Goal: Transaction & Acquisition: Purchase product/service

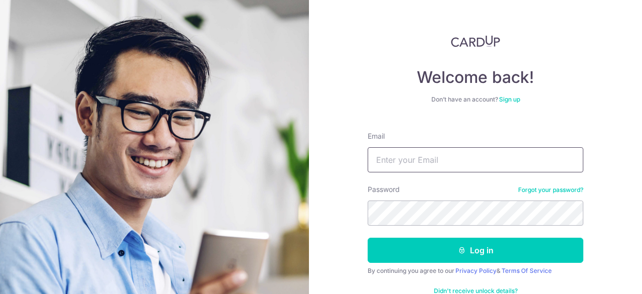
type input "kheenguen@gmail.com"
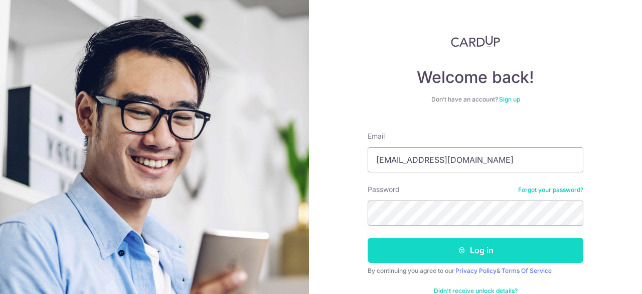
click at [497, 247] on button "Log in" at bounding box center [476, 249] width 216 height 25
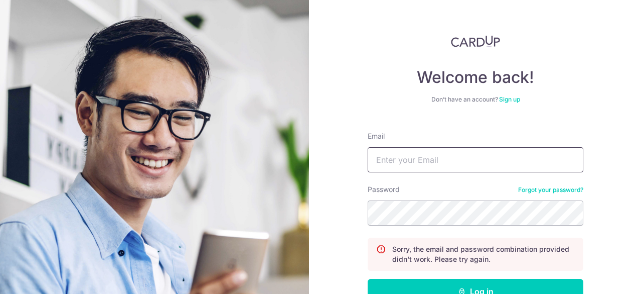
click at [429, 163] on input "Email" at bounding box center [476, 159] width 216 height 25
type input "kheenguen@gmail.com"
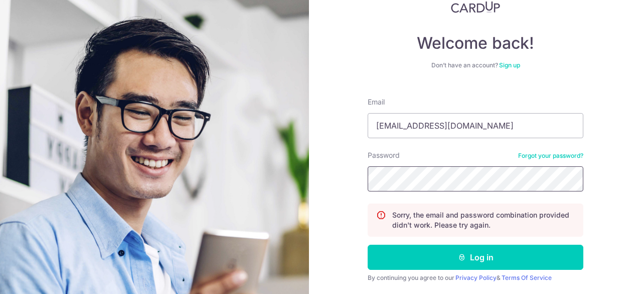
scroll to position [65, 0]
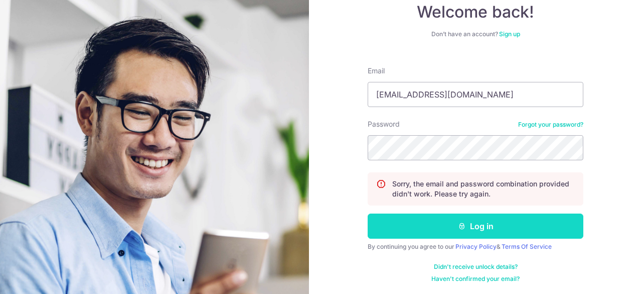
click at [460, 222] on icon "submit" at bounding box center [462, 226] width 8 height 8
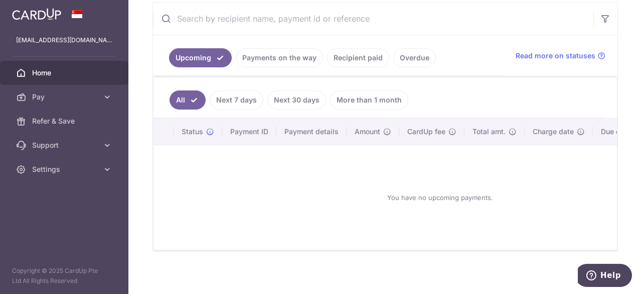
scroll to position [198, 0]
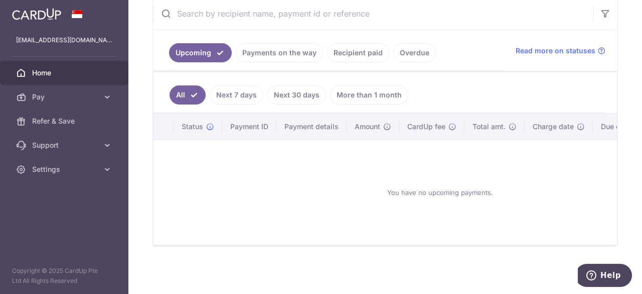
click at [339, 52] on link "Recipient paid" at bounding box center [358, 52] width 62 height 19
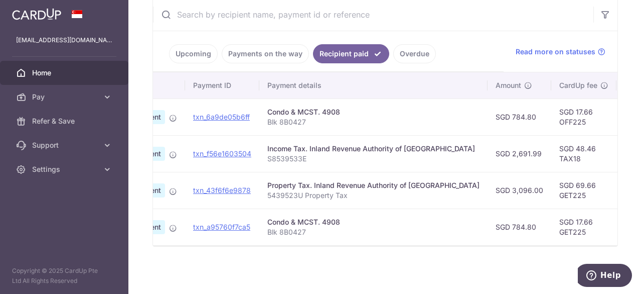
scroll to position [0, 0]
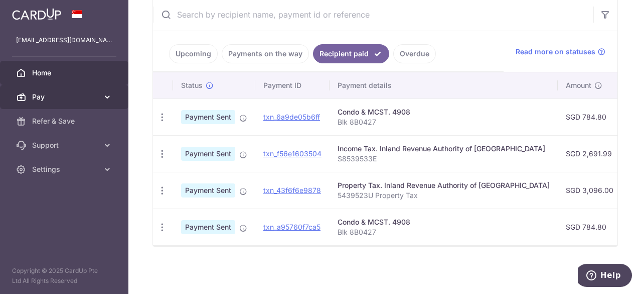
click at [62, 99] on span "Pay" at bounding box center [65, 97] width 66 height 10
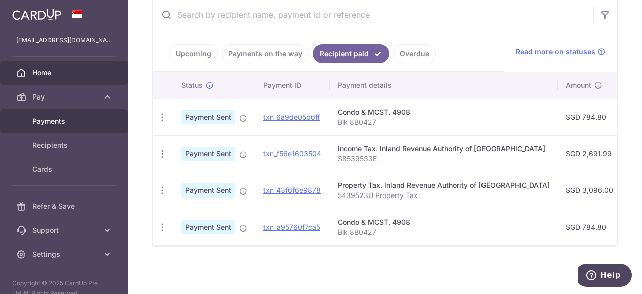
click at [53, 123] on span "Payments" at bounding box center [65, 121] width 66 height 10
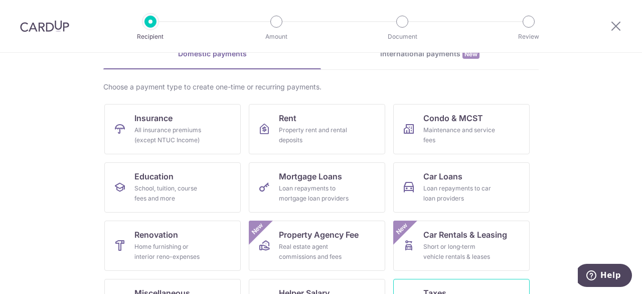
scroll to position [4, 0]
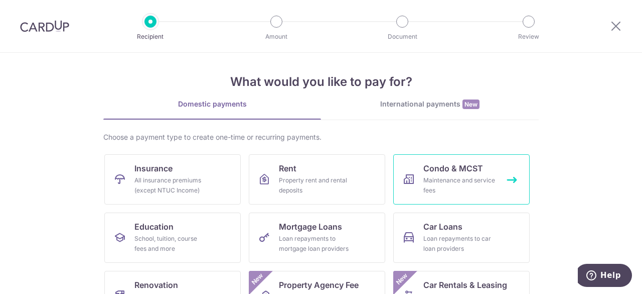
click at [442, 176] on div "Maintenance and service fees" at bounding box center [460, 185] width 72 height 20
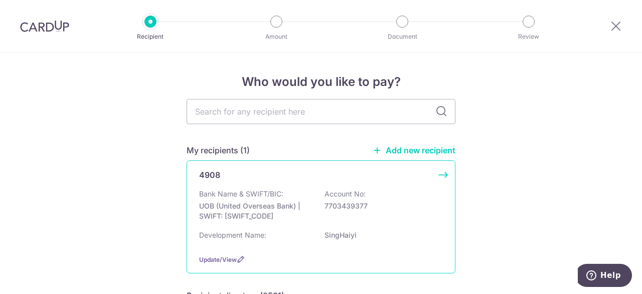
click at [289, 191] on div "Bank Name & SWIFT/BIC: UOB (United Overseas Bank) | SWIFT: UOVBSGSGXXX Account …" at bounding box center [321, 207] width 244 height 37
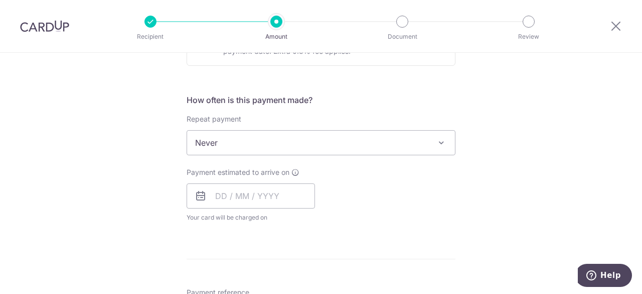
scroll to position [351, 0]
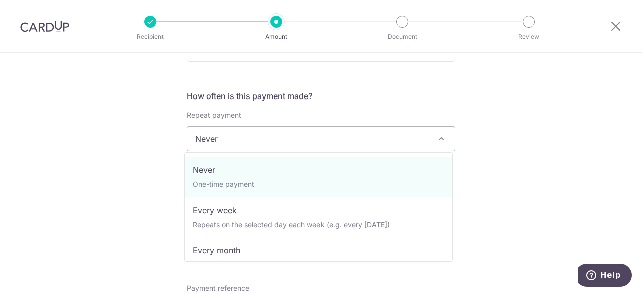
click at [299, 138] on span "Never" at bounding box center [321, 138] width 268 height 24
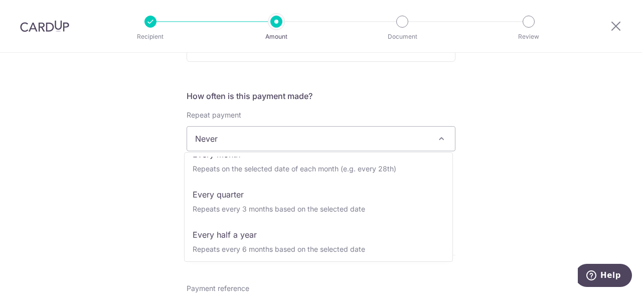
scroll to position [100, 0]
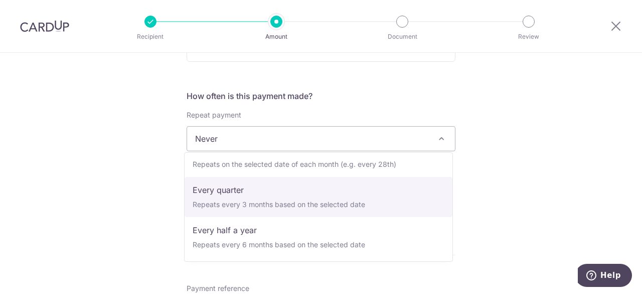
select select "4"
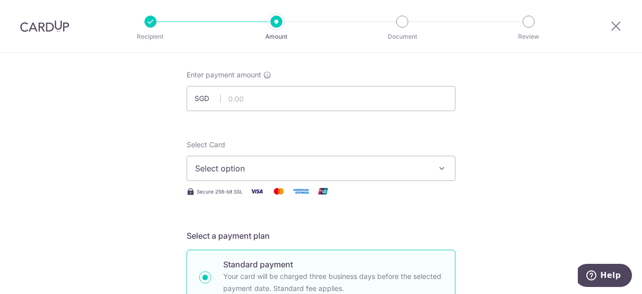
scroll to position [0, 0]
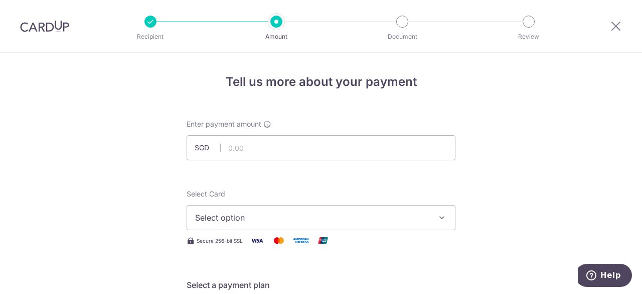
click at [285, 213] on span "Select option" at bounding box center [312, 217] width 234 height 12
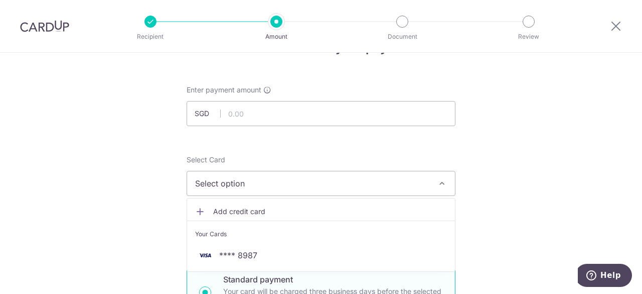
scroll to position [50, 0]
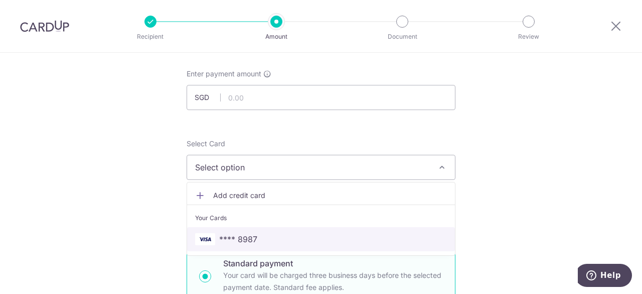
click at [268, 235] on span "**** 8987" at bounding box center [321, 239] width 252 height 12
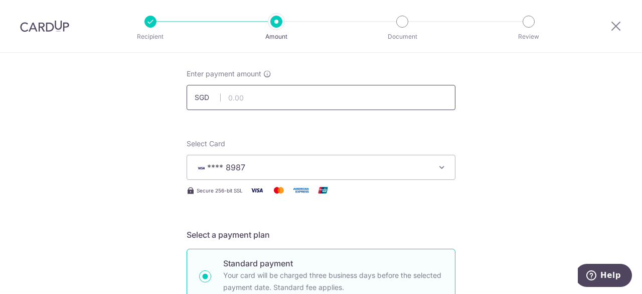
click at [260, 101] on input "text" at bounding box center [321, 97] width 269 height 25
type input "784.80"
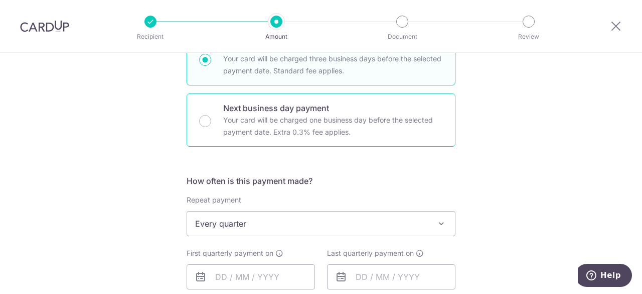
scroll to position [351, 0]
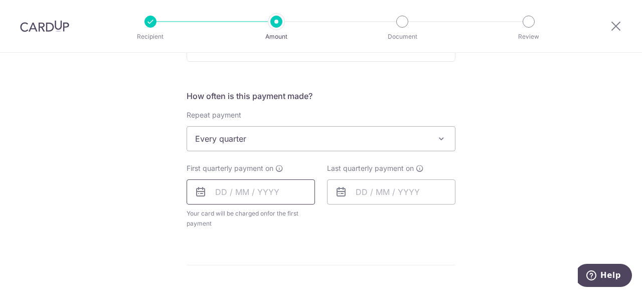
click at [212, 187] on input "text" at bounding box center [251, 191] width 128 height 25
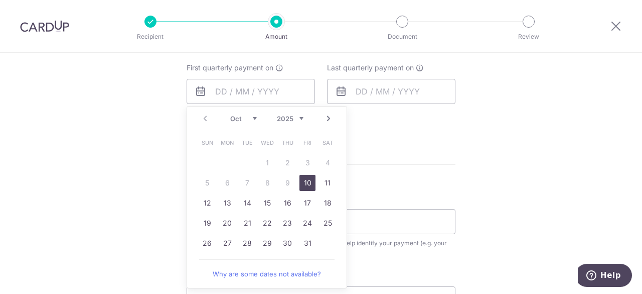
click at [265, 162] on table "Sun Mon Tue Wed Thu Fri Sat 1 2 3 4 5 6 7 8 9 10 11 12 13 14 15 16 17 18 19 20 …" at bounding box center [267, 193] width 141 height 120
click at [308, 184] on link "10" at bounding box center [308, 183] width 16 height 16
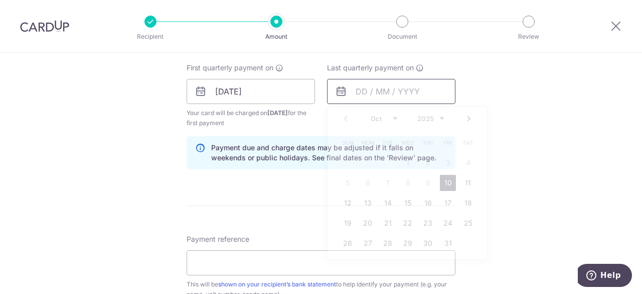
click at [360, 90] on input "text" at bounding box center [391, 91] width 128 height 25
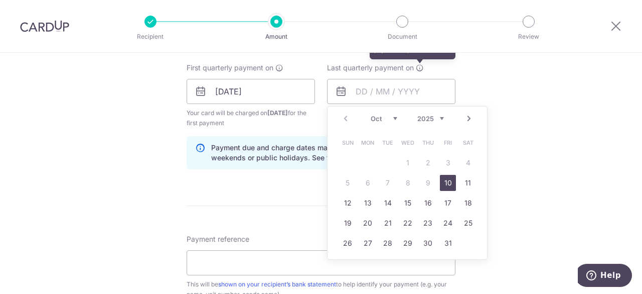
click at [418, 68] on icon at bounding box center [420, 68] width 8 height 8
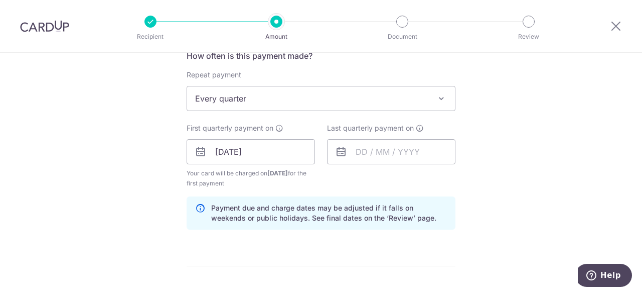
scroll to position [351, 0]
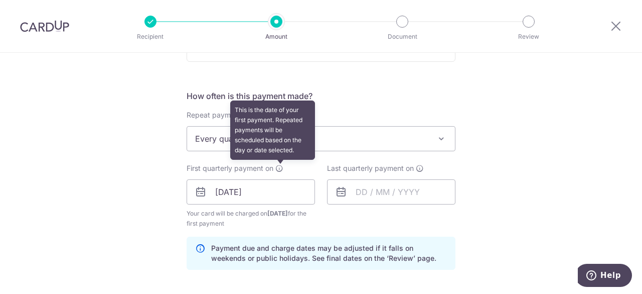
click at [278, 165] on icon at bounding box center [280, 168] width 8 height 8
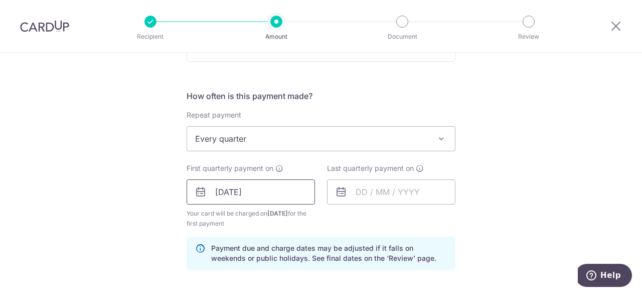
click at [258, 186] on input "10/10/2025" at bounding box center [251, 191] width 128 height 25
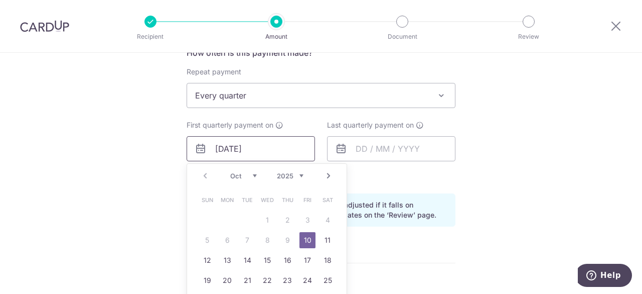
scroll to position [452, 0]
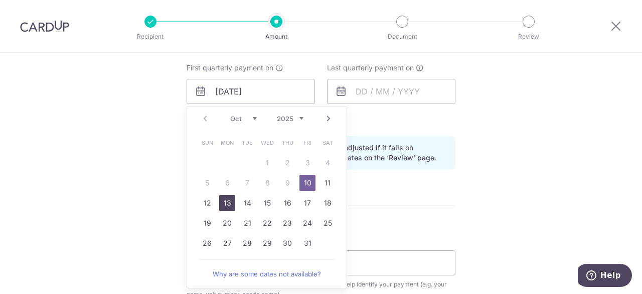
click at [227, 200] on link "13" at bounding box center [227, 203] width 16 height 16
type input "[DATE]"
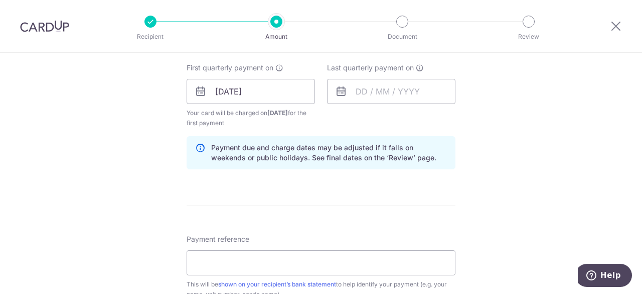
click at [467, 113] on div "Tell us more about your payment Enter payment amount SGD 784.80 784.80 Select C…" at bounding box center [321, 80] width 642 height 959
click at [336, 93] on icon at bounding box center [341, 91] width 12 height 12
click at [341, 92] on icon at bounding box center [341, 91] width 12 height 12
click at [361, 88] on input "text" at bounding box center [391, 91] width 128 height 25
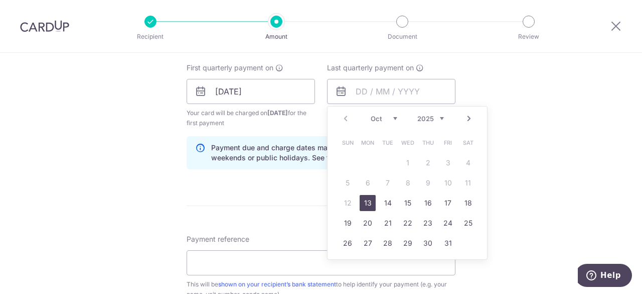
click at [469, 119] on link "Next" at bounding box center [469, 118] width 12 height 12
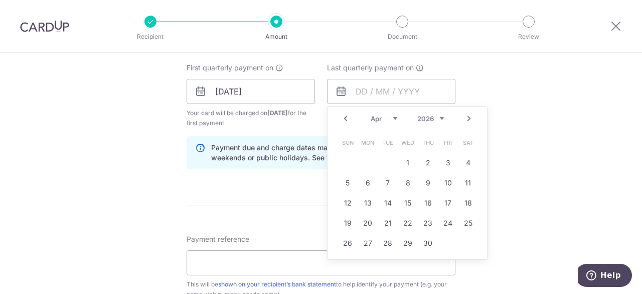
click at [469, 119] on link "Next" at bounding box center [469, 118] width 12 height 12
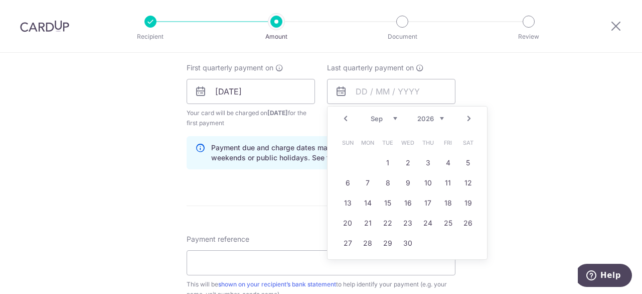
click at [469, 119] on link "Next" at bounding box center [469, 118] width 12 height 12
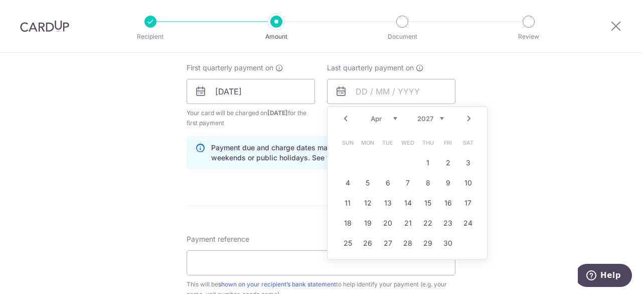
click at [469, 119] on link "Next" at bounding box center [469, 118] width 12 height 12
click at [516, 102] on div "Tell us more about your payment Enter payment amount SGD 784.80 784.80 Select C…" at bounding box center [321, 80] width 642 height 959
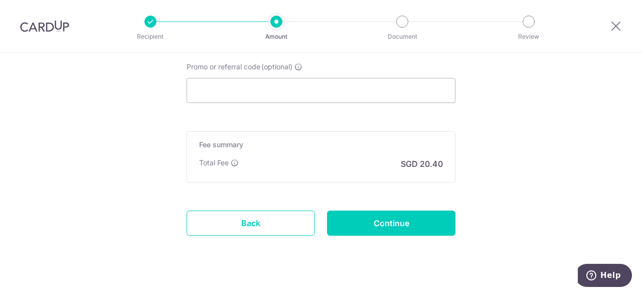
scroll to position [703, 0]
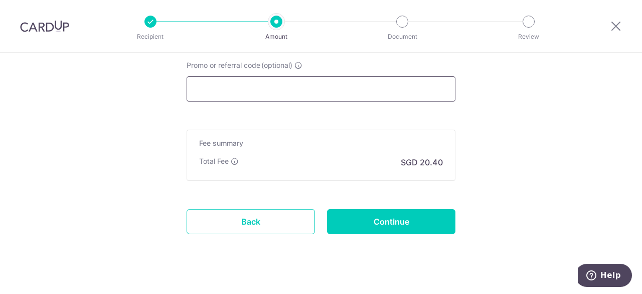
click at [256, 87] on input "Promo or referral code (optional)" at bounding box center [321, 88] width 269 height 25
paste input "REC185"
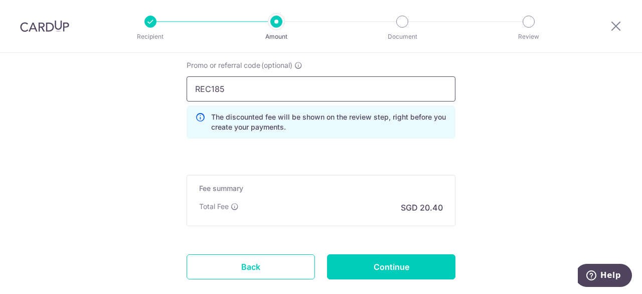
type input "REC185"
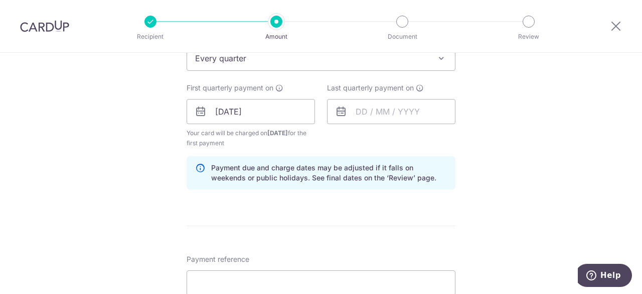
scroll to position [351, 0]
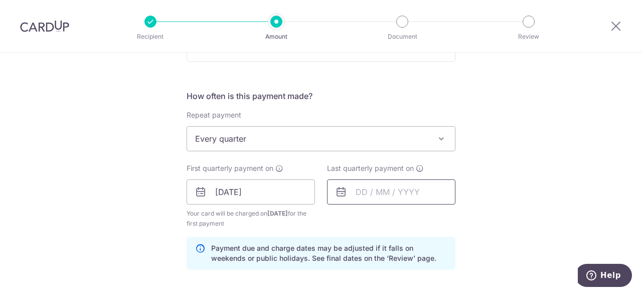
click at [398, 188] on input "text" at bounding box center [391, 191] width 128 height 25
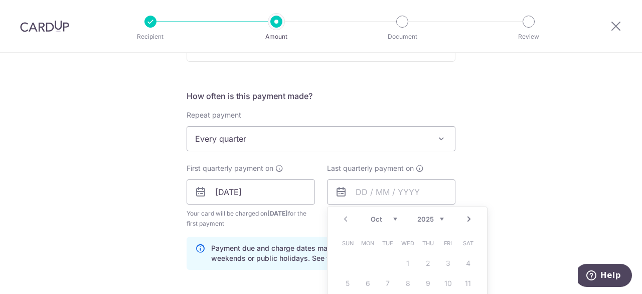
click at [342, 218] on div "Prev Next Oct Nov [DATE] 2026 2027 2028 2029 2030 2031 2032 2033 2034 2035" at bounding box center [408, 219] width 160 height 24
click at [342, 218] on div "Prev Next Oct Nov Dec 2025 2026 2027 2028 2029 2030 2031 2032 2033 2034 2035" at bounding box center [408, 219] width 160 height 24
click at [343, 217] on div "Prev Next Oct Nov Dec 2025 2026 2027 2028 2029 2030 2031 2032 2033 2034 2035" at bounding box center [408, 219] width 160 height 24
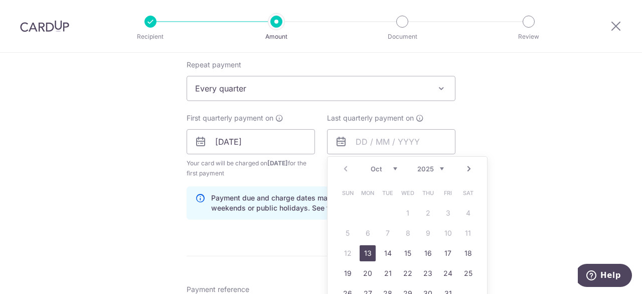
click at [465, 168] on link "Next" at bounding box center [469, 169] width 12 height 12
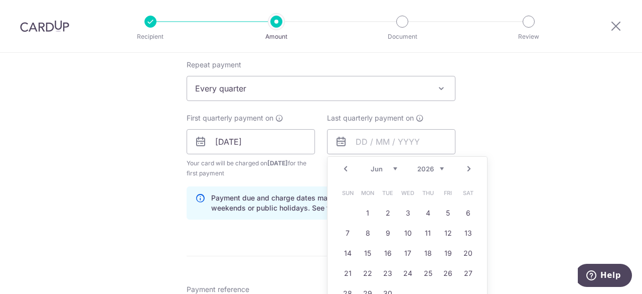
click at [465, 168] on link "Next" at bounding box center [469, 169] width 12 height 12
click at [368, 253] on link "13" at bounding box center [368, 253] width 16 height 16
type input "13/07/2026"
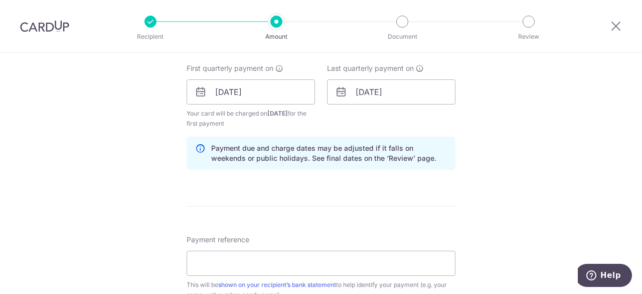
scroll to position [552, 0]
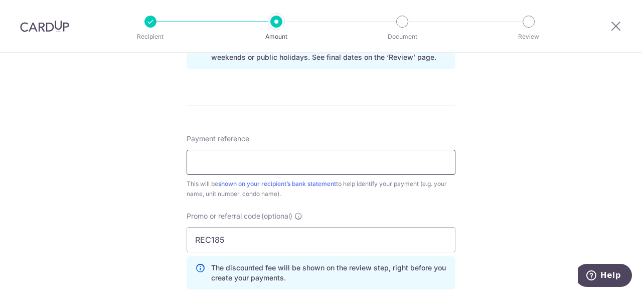
click at [320, 156] on input "Payment reference" at bounding box center [321, 162] width 269 height 25
type input "Blk 8B0427"
click at [570, 197] on div "Tell us more about your payment Enter payment amount SGD 784.80 784.80 Select C…" at bounding box center [321, 3] width 642 height 1004
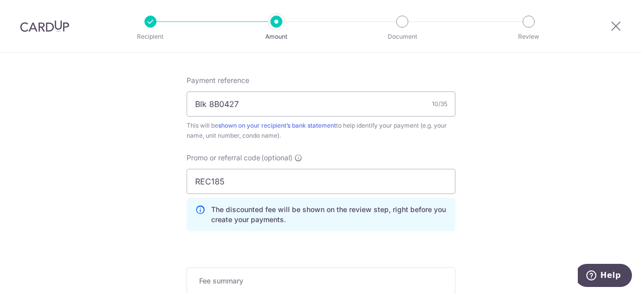
scroll to position [703, 0]
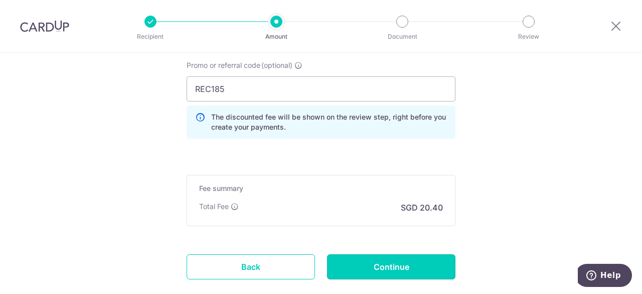
click at [418, 258] on input "Continue" at bounding box center [391, 266] width 128 height 25
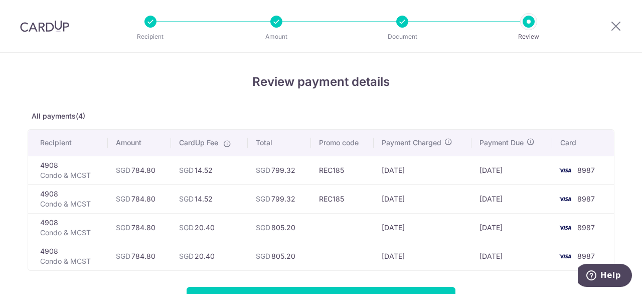
click at [278, 25] on div at bounding box center [277, 22] width 12 height 12
drag, startPoint x: 619, startPoint y: 28, endPoint x: 403, endPoint y: 72, distance: 220.7
click at [619, 28] on icon at bounding box center [616, 26] width 12 height 13
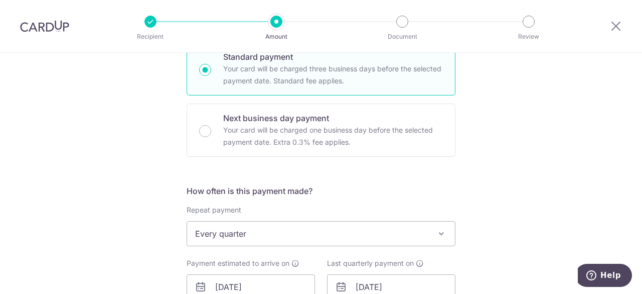
scroll to position [351, 0]
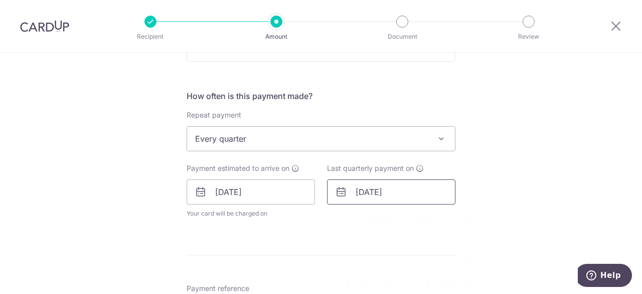
click at [388, 197] on input "[DATE]" at bounding box center [391, 191] width 128 height 25
click at [346, 218] on link "Prev" at bounding box center [346, 219] width 12 height 12
click at [345, 220] on link "Prev" at bounding box center [346, 219] width 12 height 12
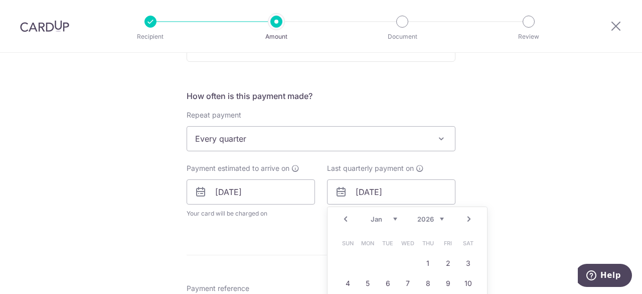
click at [345, 222] on link "Prev" at bounding box center [346, 219] width 12 height 12
click at [344, 224] on div "Prev Next Oct Nov Dec 2025 2026 2027 2028 2029 2030 2031 2032 2033 2034 2035" at bounding box center [408, 219] width 160 height 24
click at [465, 213] on link "Next" at bounding box center [469, 219] width 12 height 12
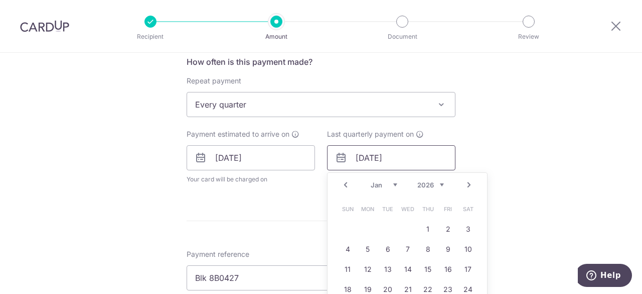
scroll to position [402, 0]
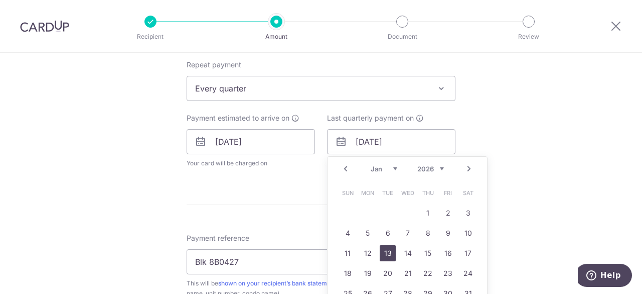
click at [384, 251] on link "13" at bounding box center [388, 253] width 16 height 16
type input "13/01/2026"
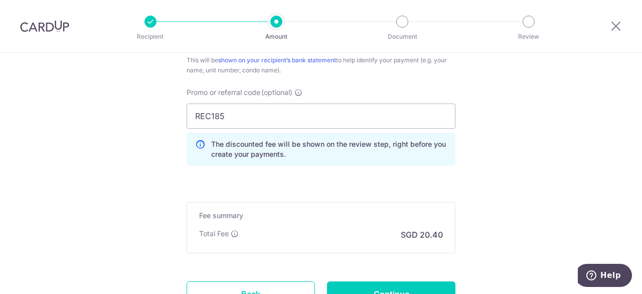
scroll to position [703, 0]
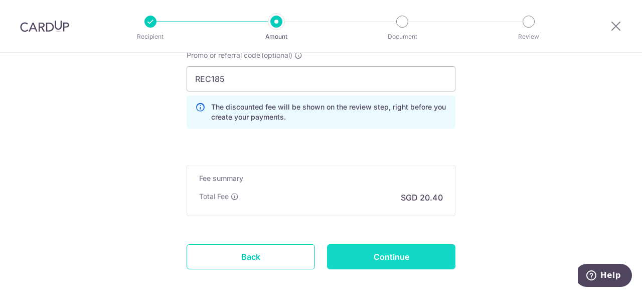
click at [400, 247] on input "Continue" at bounding box center [391, 256] width 128 height 25
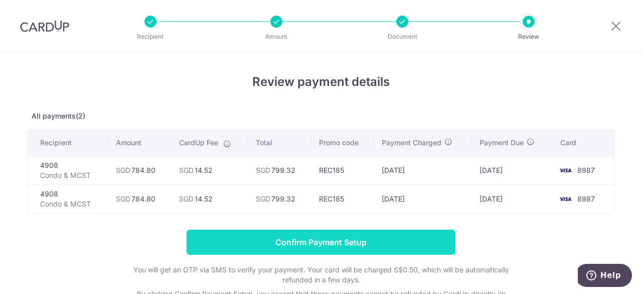
click at [340, 242] on input "Confirm Payment Setup" at bounding box center [321, 241] width 269 height 25
